Goal: Find specific page/section: Find specific page/section

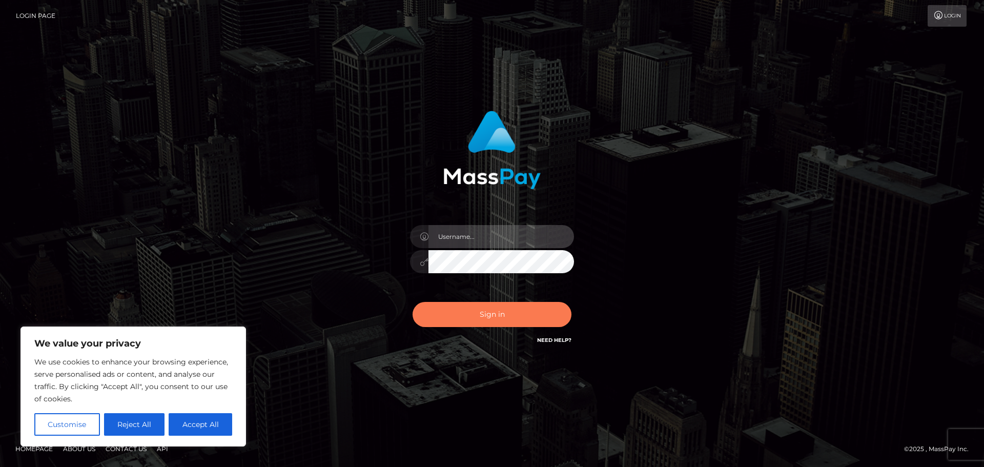
type input "hello.feetfinder"
click at [484, 304] on button "Sign in" at bounding box center [492, 314] width 159 height 25
type input "hello.feetfinder"
click at [484, 304] on button "Sign in" at bounding box center [492, 314] width 159 height 25
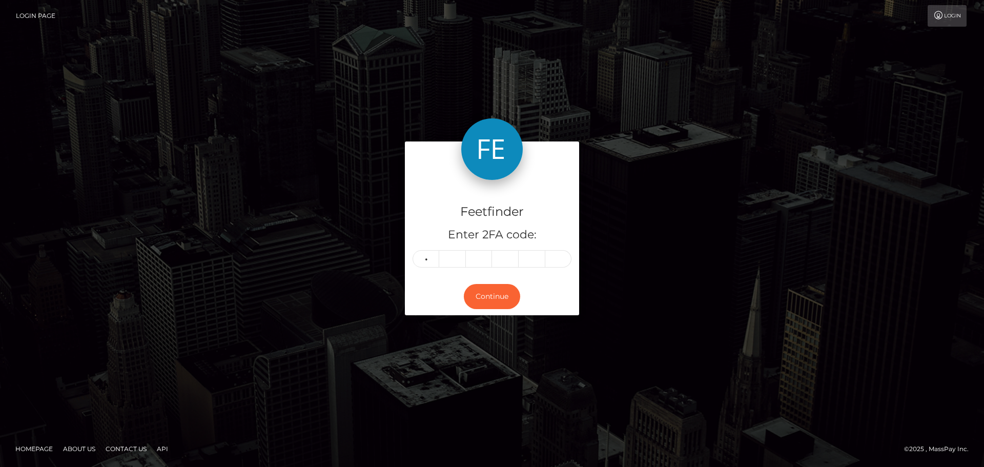
type input "0"
type input "4"
type input "2"
type input "6"
type input "2"
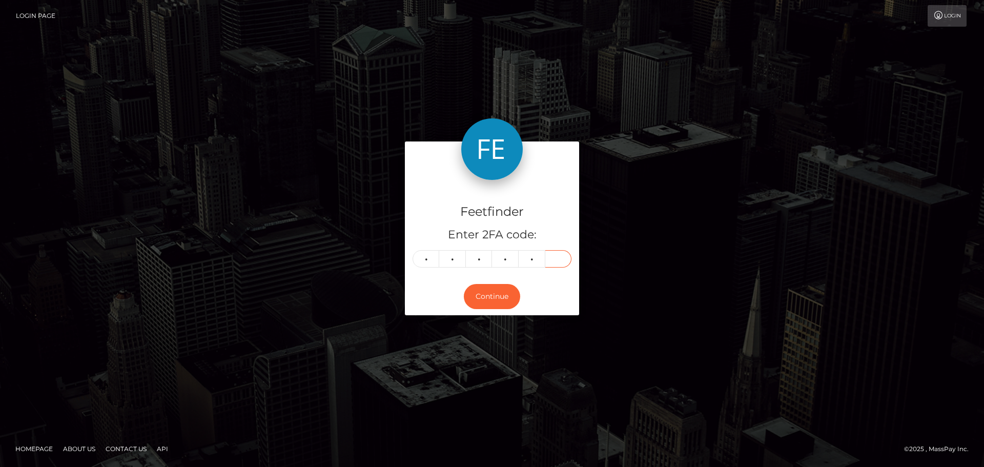
type input "2"
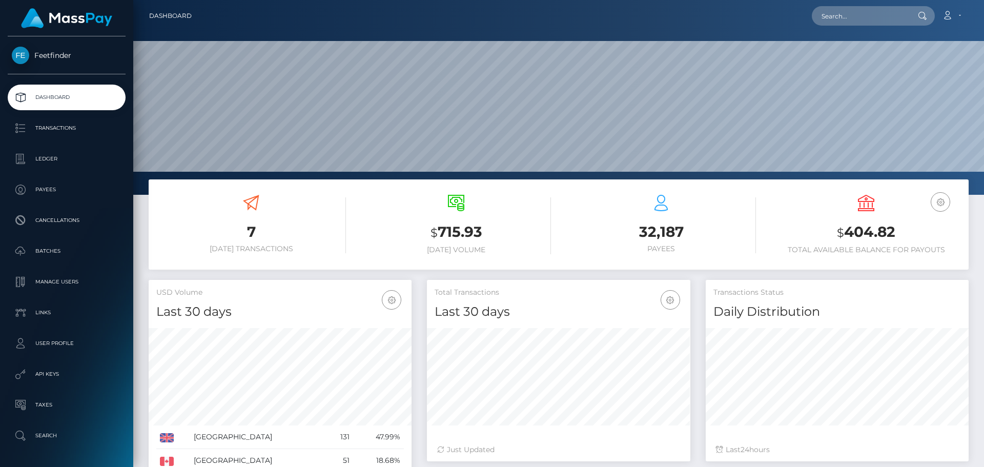
scroll to position [182, 264]
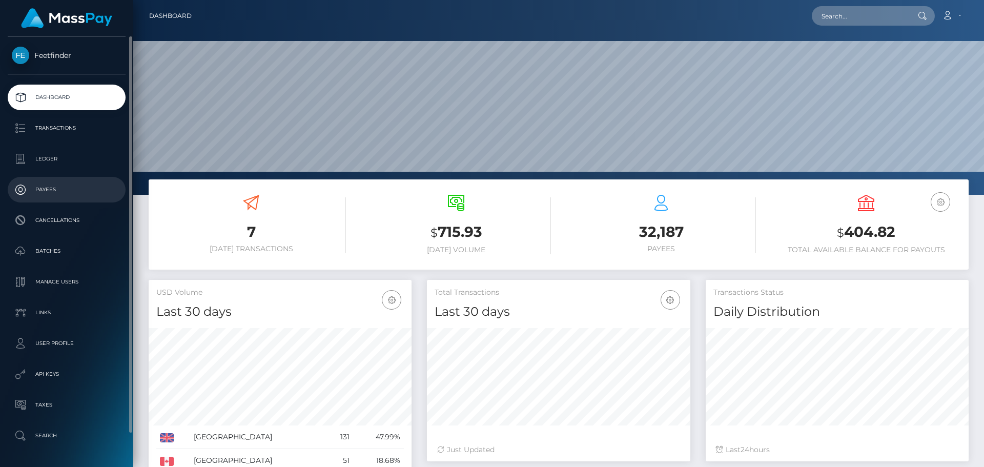
click at [57, 191] on p "Payees" at bounding box center [67, 189] width 110 height 15
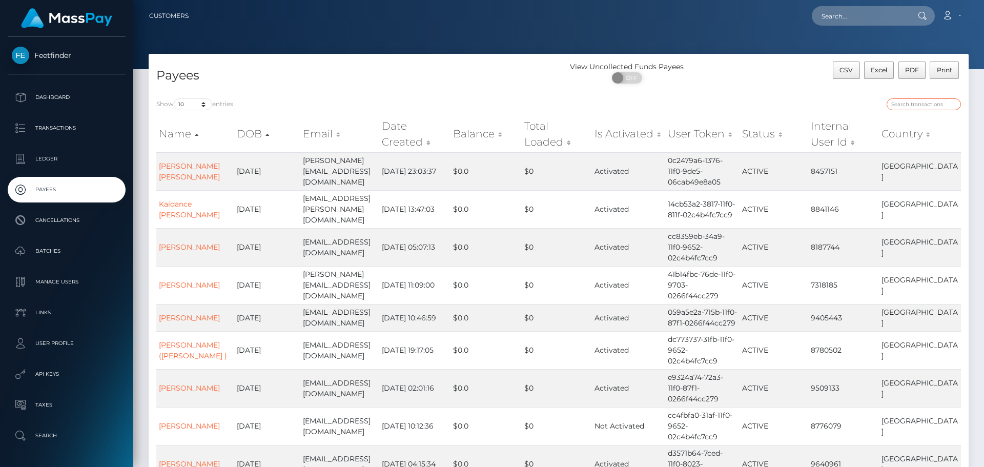
click at [927, 102] on input "search" at bounding box center [924, 104] width 74 height 12
paste input "8428c105-8652-11f0-8023-0266f44cc279"
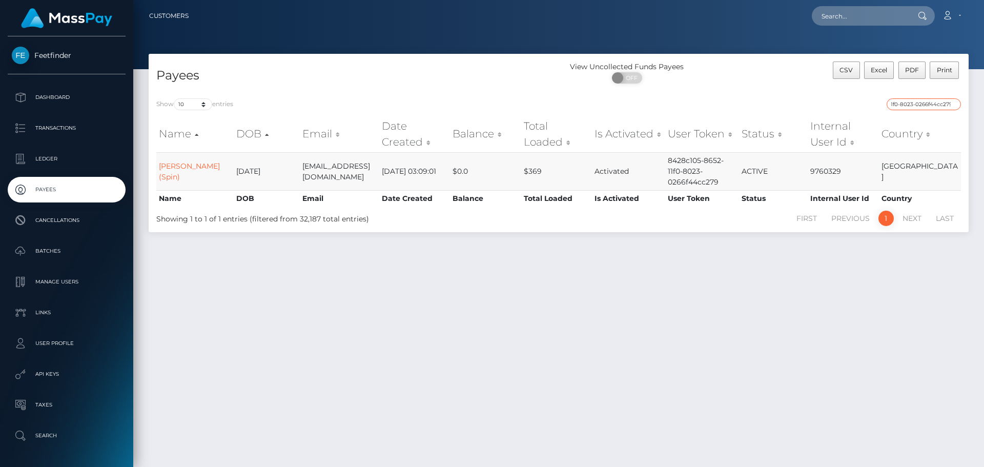
type input "8428c105-8652-11f0-8023-0266f44cc279"
click at [168, 171] on td "Sonia Karina Plascencia (Spin)" at bounding box center [194, 171] width 77 height 38
click at [179, 168] on link "Sonia Karina Plascencia (Spin)" at bounding box center [189, 171] width 61 height 20
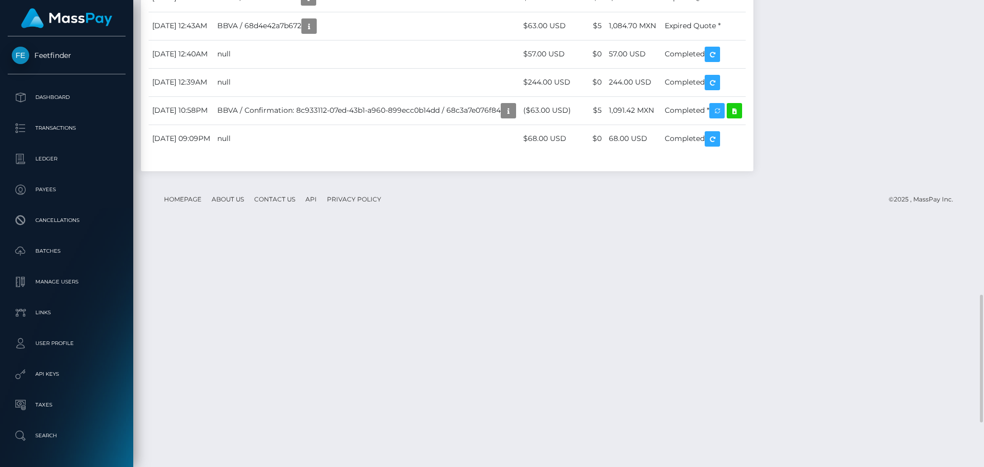
scroll to position [1239, 0]
